Goal: Task Accomplishment & Management: Manage account settings

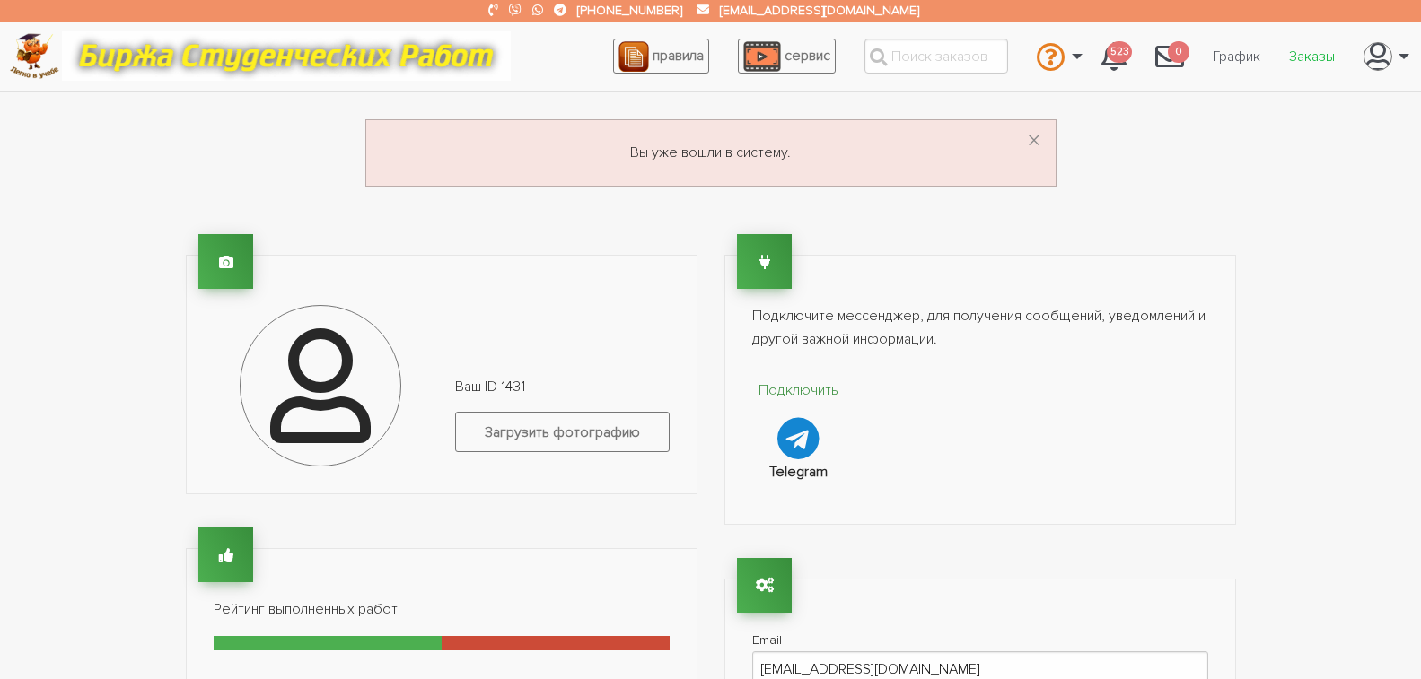
click at [1318, 59] on link "Заказы" at bounding box center [1311, 56] width 74 height 34
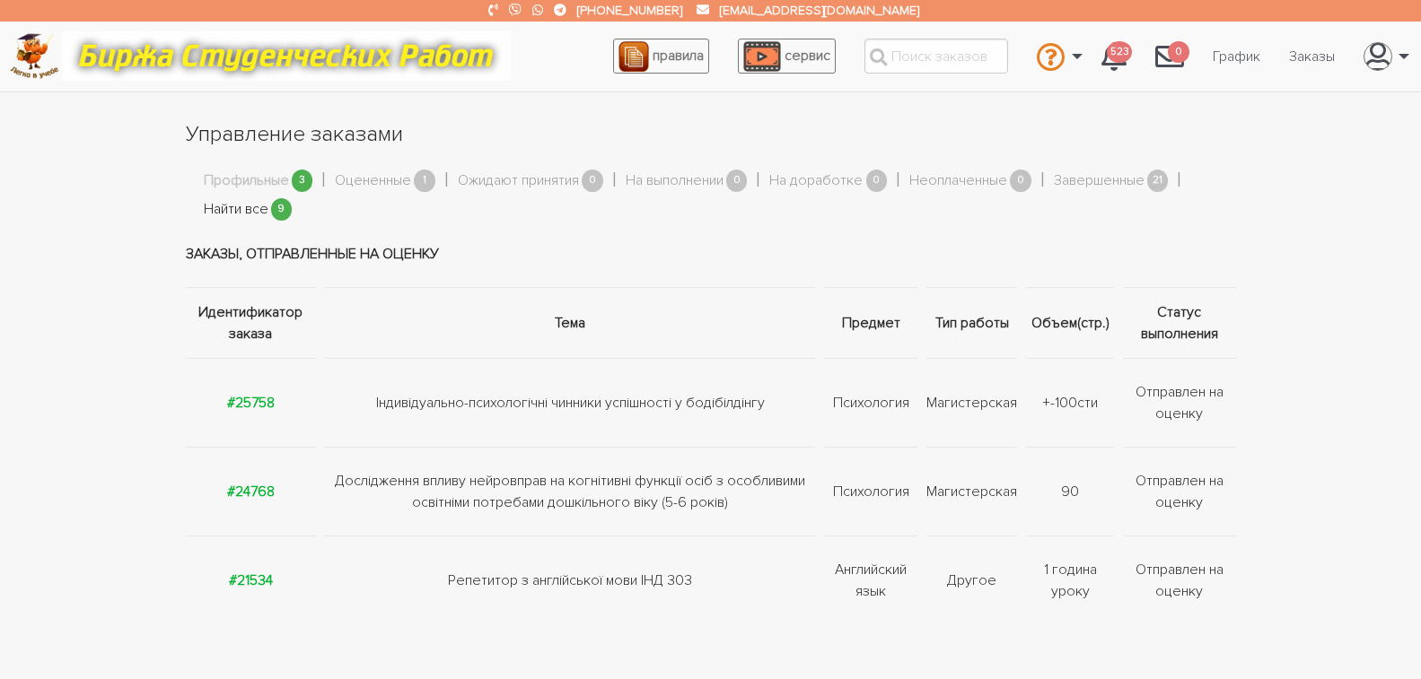
click at [231, 212] on link "Найти все" at bounding box center [236, 209] width 65 height 23
